Goal: Transaction & Acquisition: Download file/media

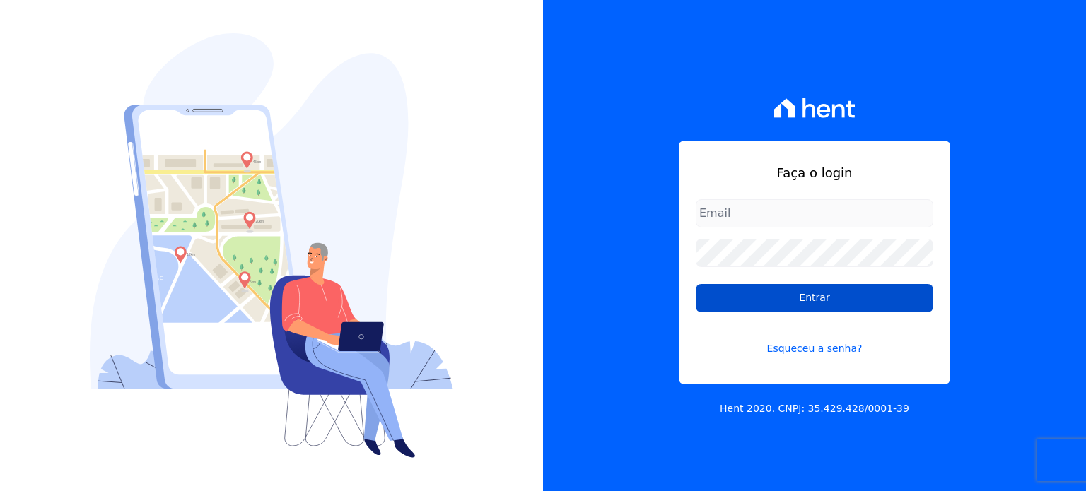
type input "[EMAIL_ADDRESS][PERSON_NAME][DOMAIN_NAME]"
click at [809, 290] on input "Entrar" at bounding box center [813, 298] width 237 height 28
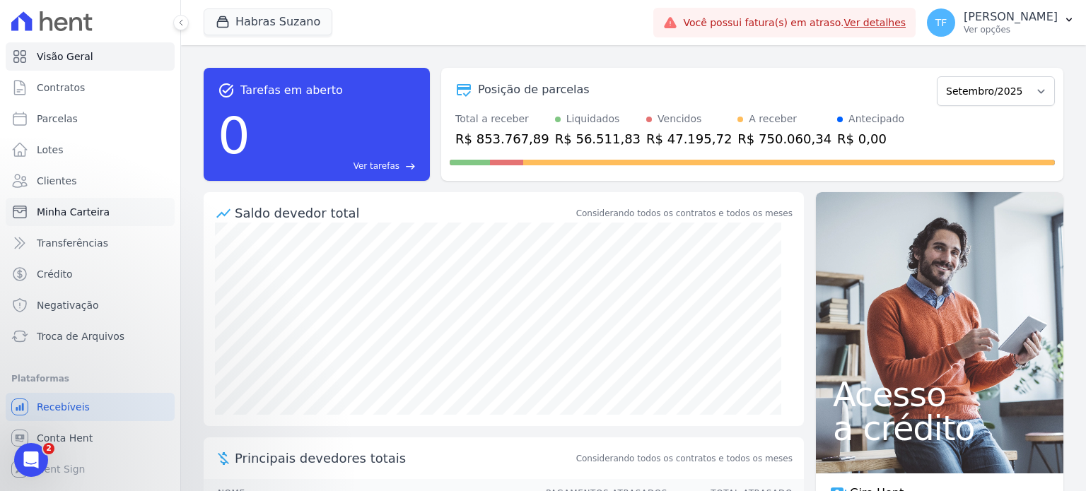
click at [79, 219] on link "Minha Carteira" at bounding box center [90, 212] width 169 height 28
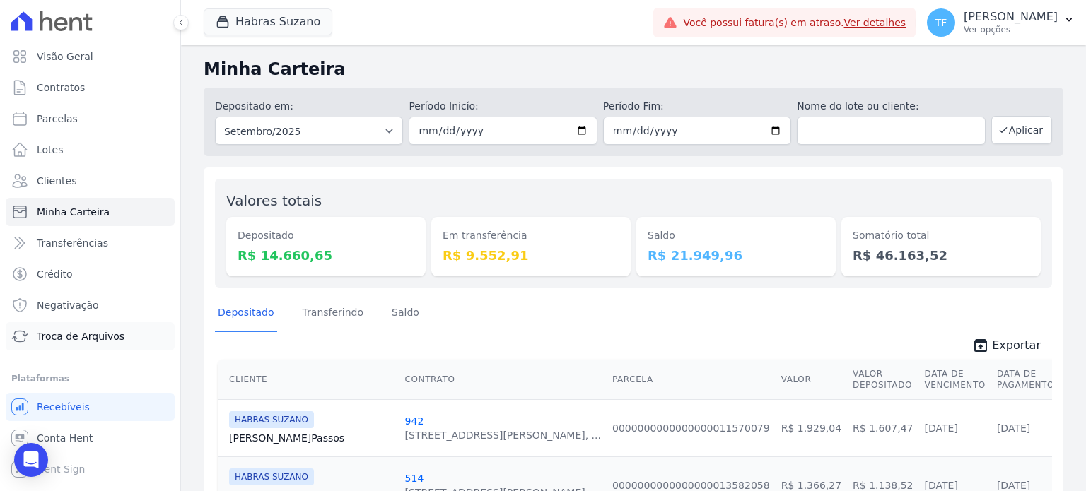
click at [86, 338] on span "Troca de Arquivos" at bounding box center [81, 336] width 88 height 14
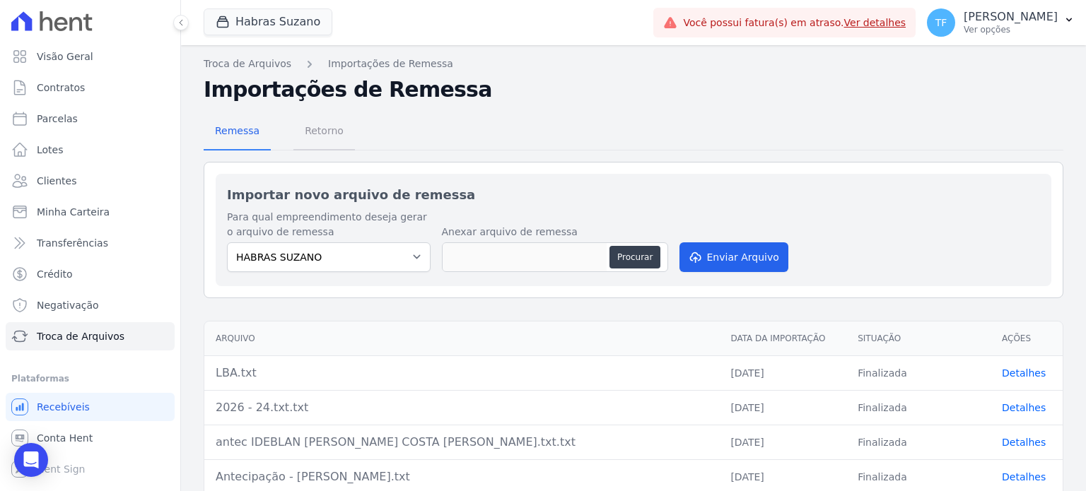
click at [330, 132] on span "Retorno" at bounding box center [324, 131] width 56 height 28
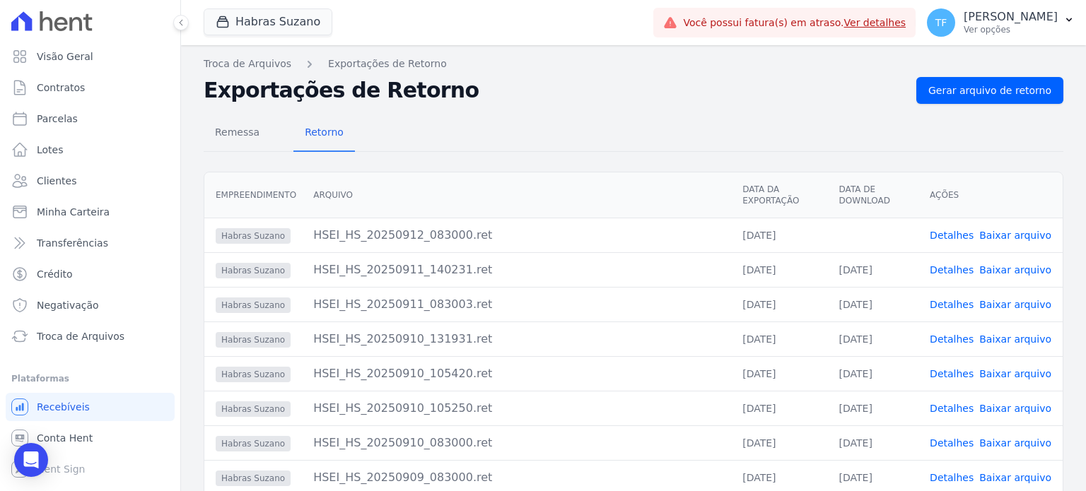
click at [1013, 233] on link "Baixar arquivo" at bounding box center [1015, 235] width 72 height 11
click at [968, 96] on span "Gerar arquivo de retorno" at bounding box center [989, 90] width 123 height 14
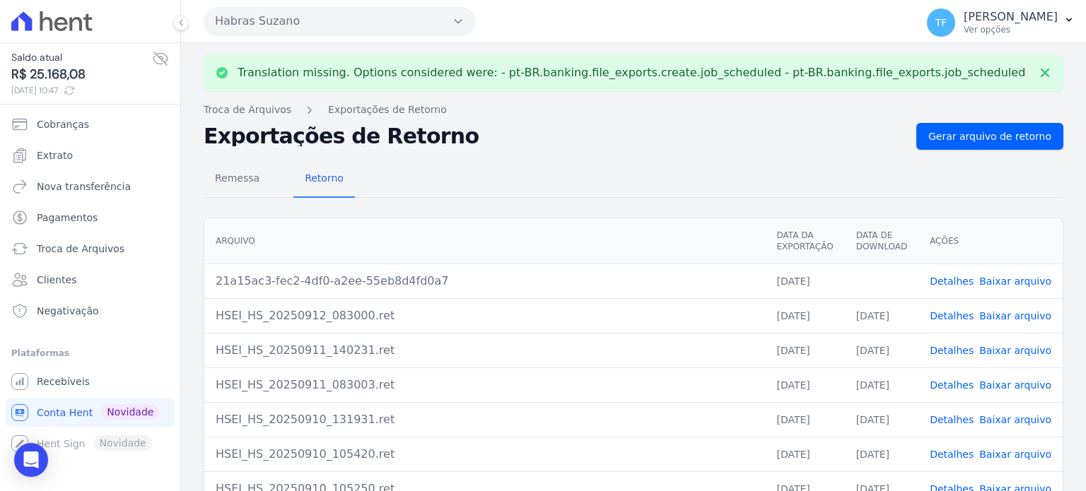
click at [1002, 277] on link "Baixar arquivo" at bounding box center [1015, 281] width 72 height 11
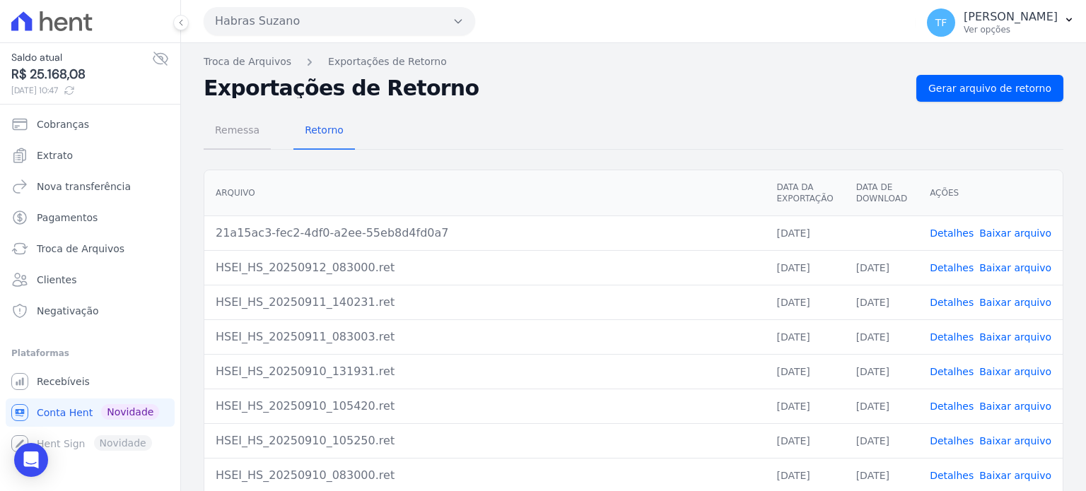
click at [236, 129] on span "Remessa" at bounding box center [236, 130] width 61 height 28
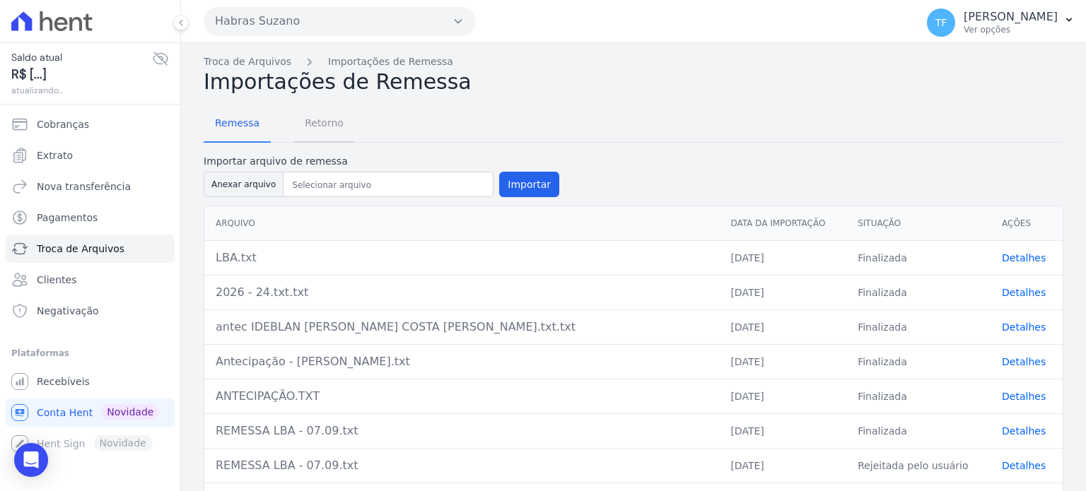
click at [314, 125] on span "Retorno" at bounding box center [324, 123] width 56 height 28
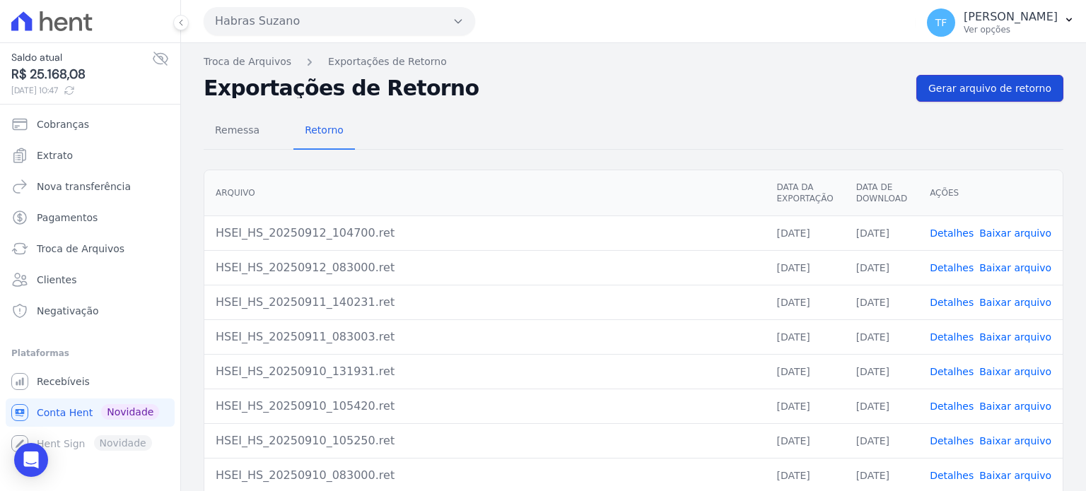
click at [934, 83] on span "Gerar arquivo de retorno" at bounding box center [989, 88] width 123 height 14
